Goal: Task Accomplishment & Management: Manage account settings

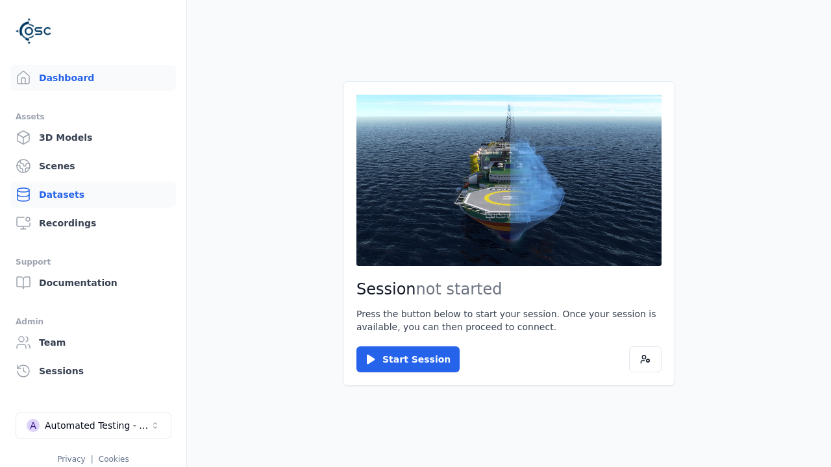
click at [93, 195] on link "Datasets" at bounding box center [92, 195] width 165 height 26
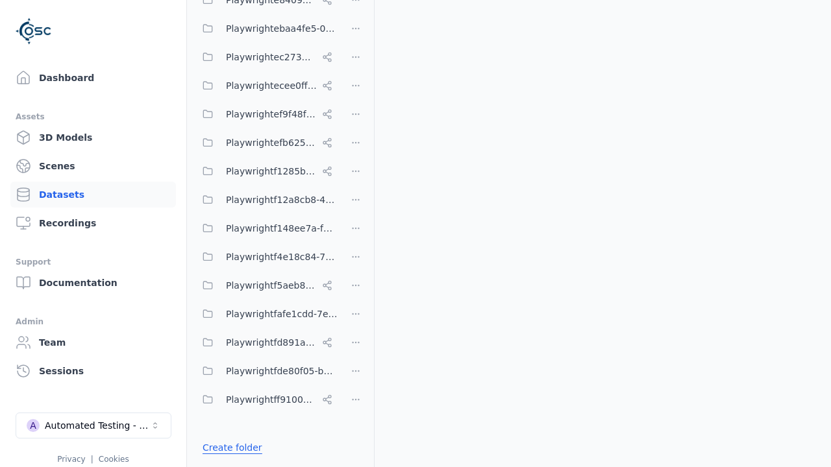
click at [228, 448] on link "Create folder" at bounding box center [232, 447] width 60 height 13
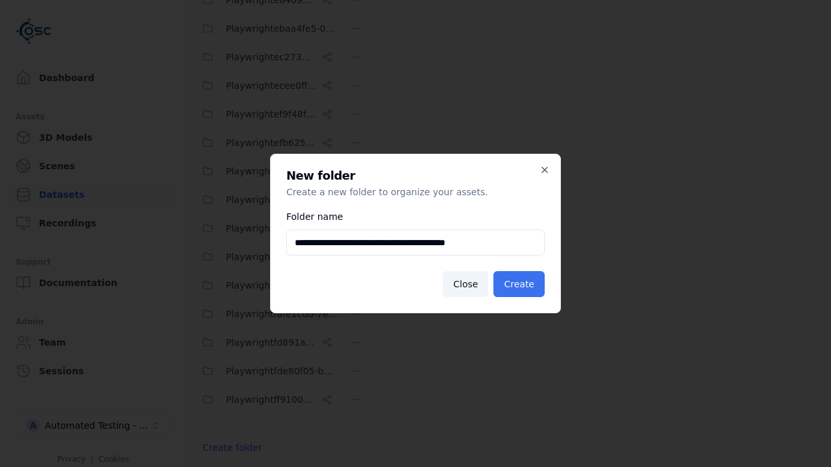
type input "**********"
click at [521, 284] on button "Create" at bounding box center [518, 284] width 51 height 26
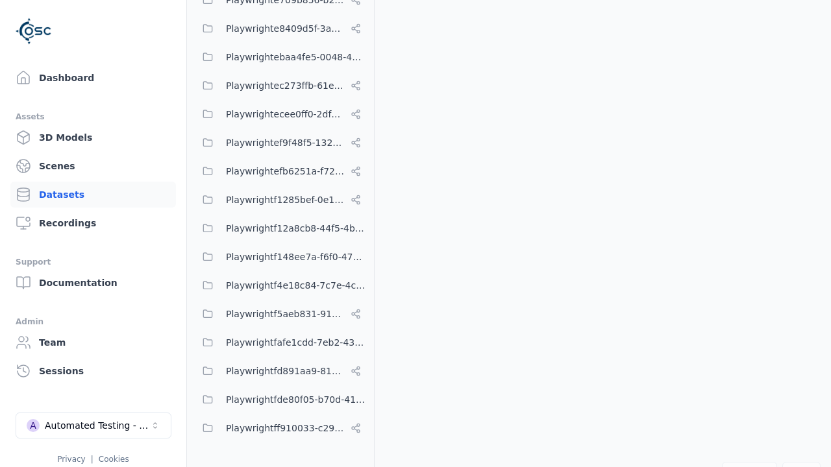
scroll to position [7481, 0]
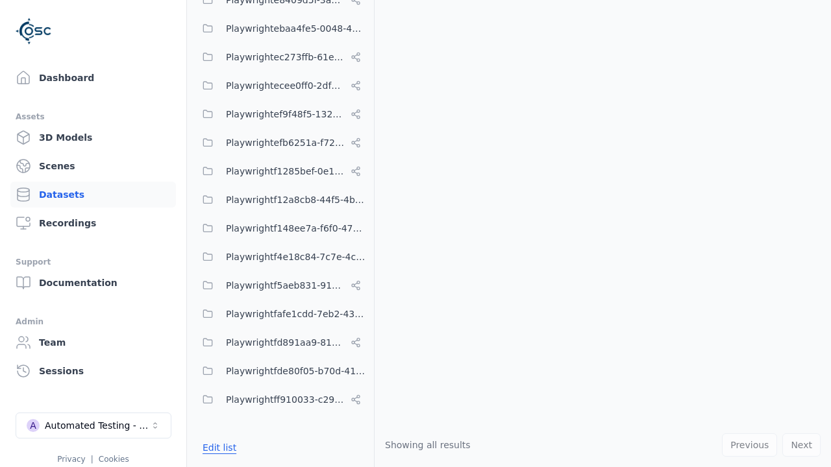
click at [217, 448] on button "Edit list" at bounding box center [219, 447] width 49 height 23
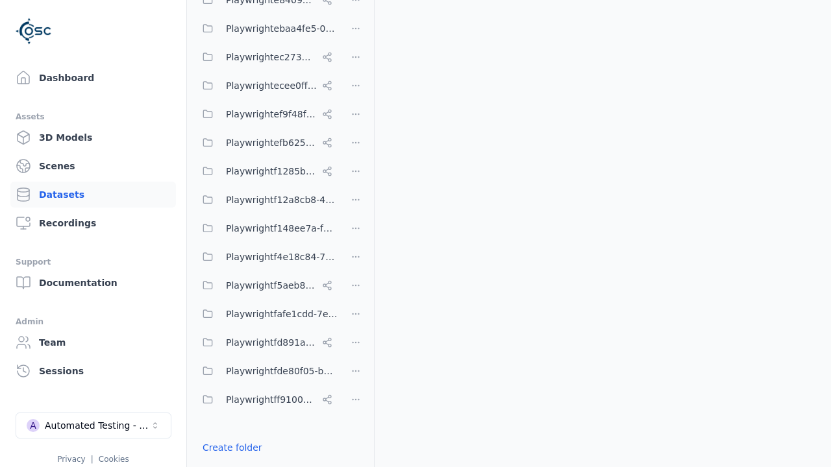
click at [356, 234] on html "Support Dashboard Assets 3D Models Scenes Datasets Recordings Support Documenta…" at bounding box center [415, 233] width 831 height 467
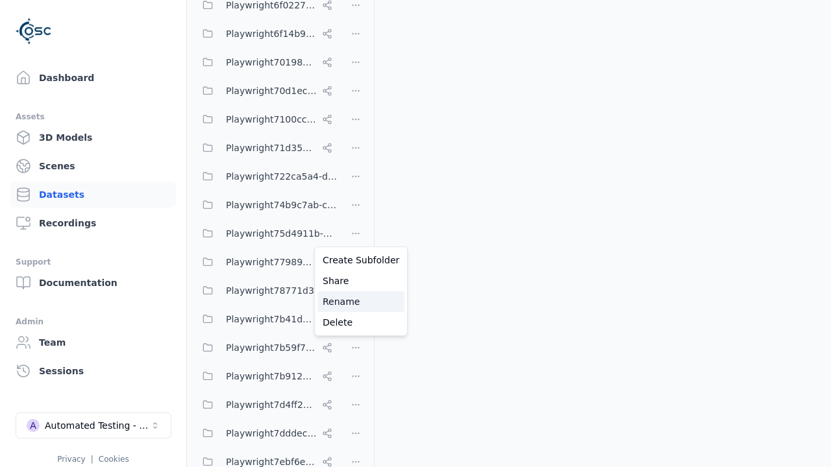
click at [356, 302] on div "Rename" at bounding box center [360, 301] width 87 height 21
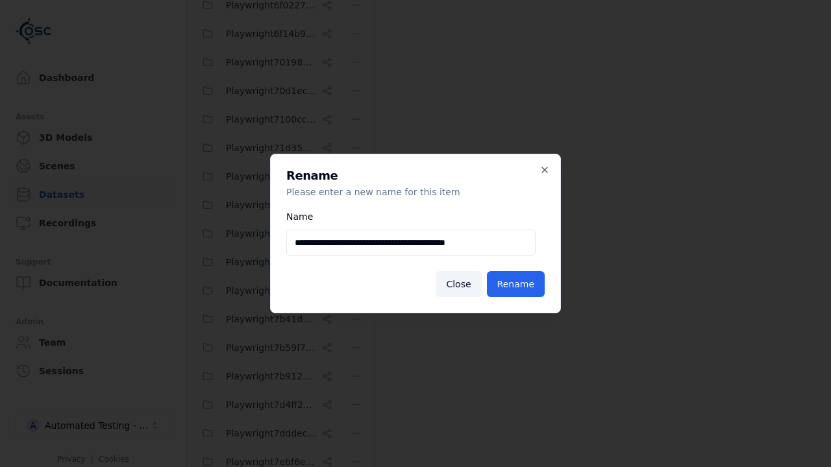
click at [411, 243] on input "**********" at bounding box center [410, 243] width 249 height 26
type input "**********"
click at [518, 284] on button "Rename" at bounding box center [516, 284] width 58 height 26
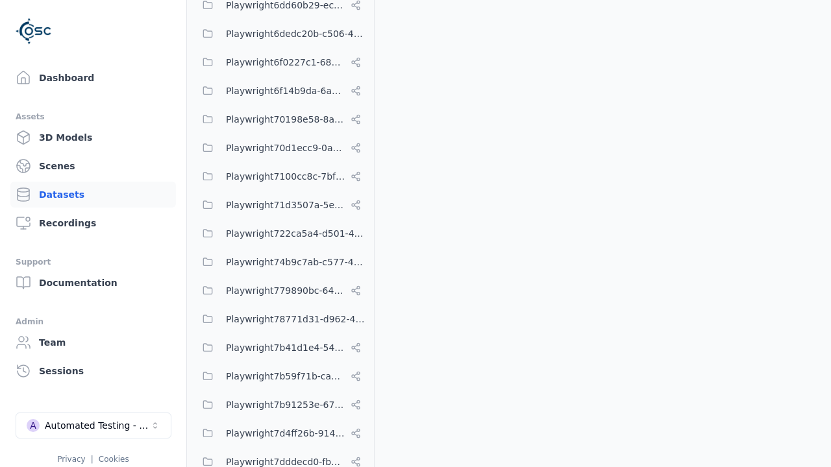
scroll to position [7510, 0]
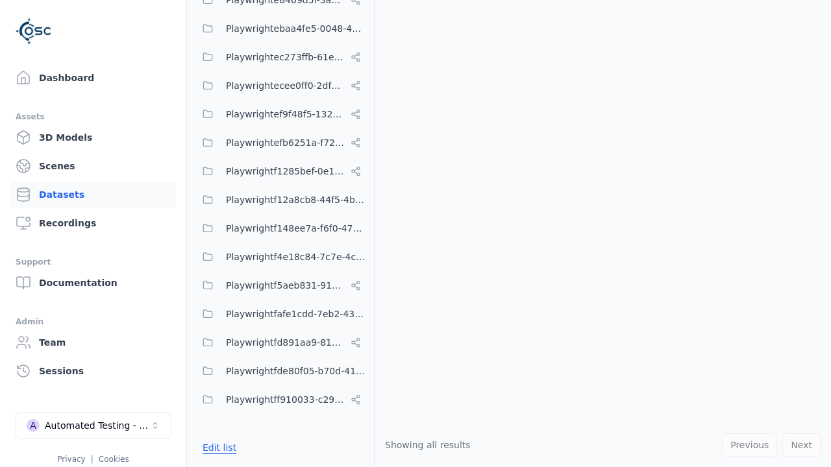
click at [217, 448] on button "Edit list" at bounding box center [219, 447] width 49 height 23
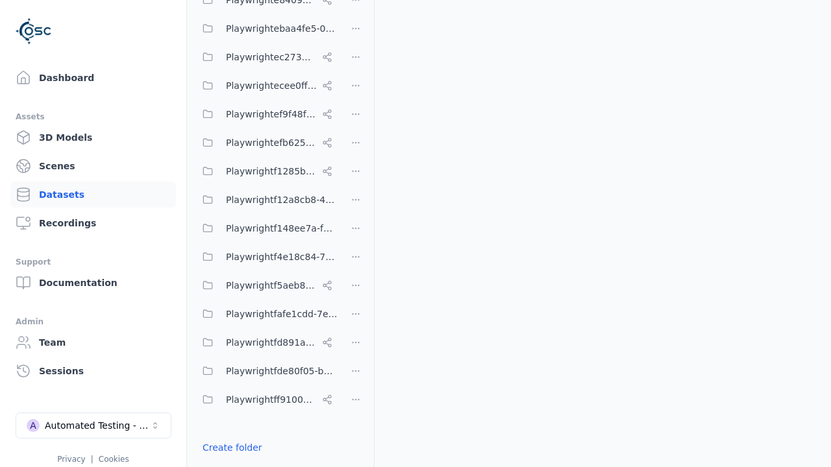
click at [356, 234] on html "Support Dashboard Assets 3D Models Scenes Datasets Recordings Support Documenta…" at bounding box center [415, 233] width 831 height 467
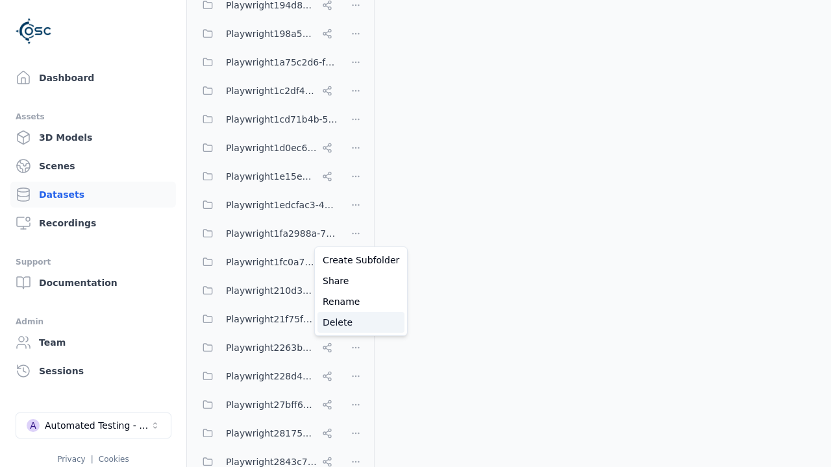
click at [356, 323] on div "Delete" at bounding box center [360, 322] width 87 height 21
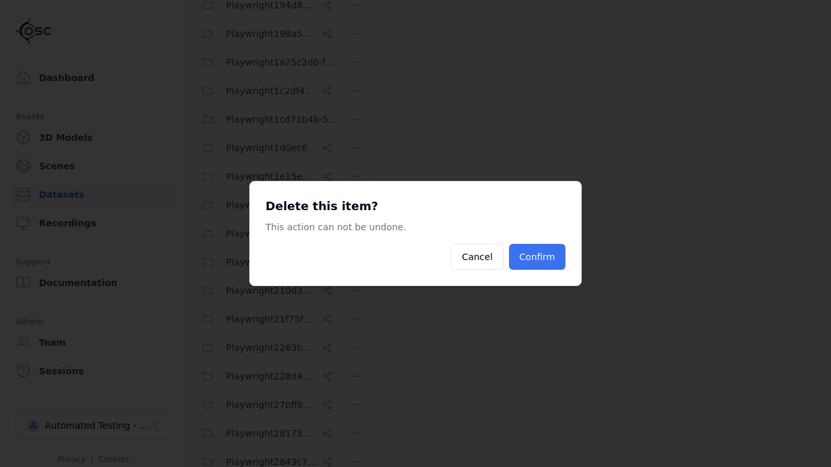
click at [539, 257] on button "Confirm" at bounding box center [537, 257] width 56 height 26
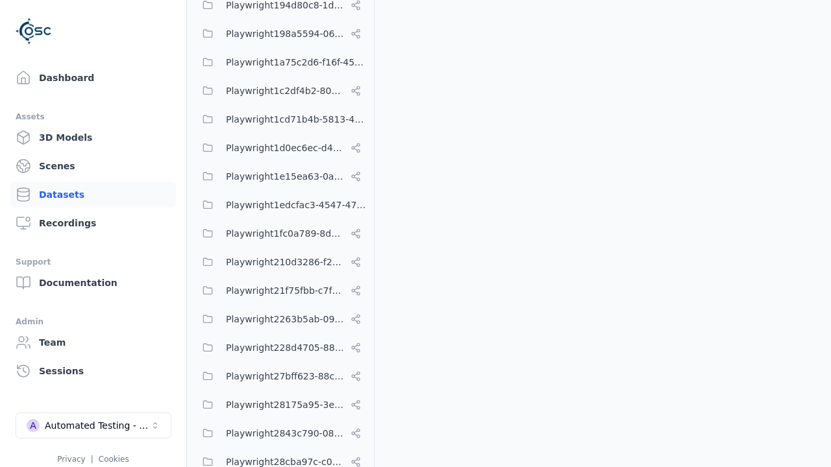
scroll to position [7481, 0]
